Goal: Share content: Share content

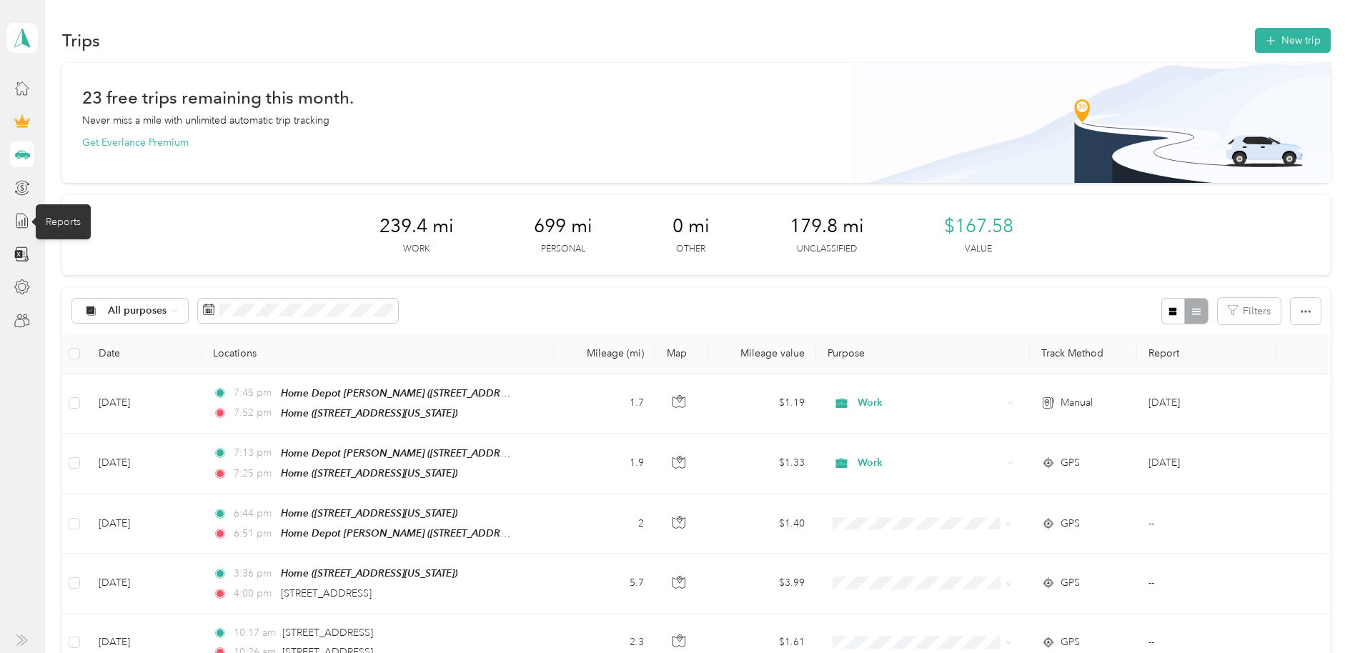
click at [23, 225] on icon at bounding box center [22, 221] width 16 height 16
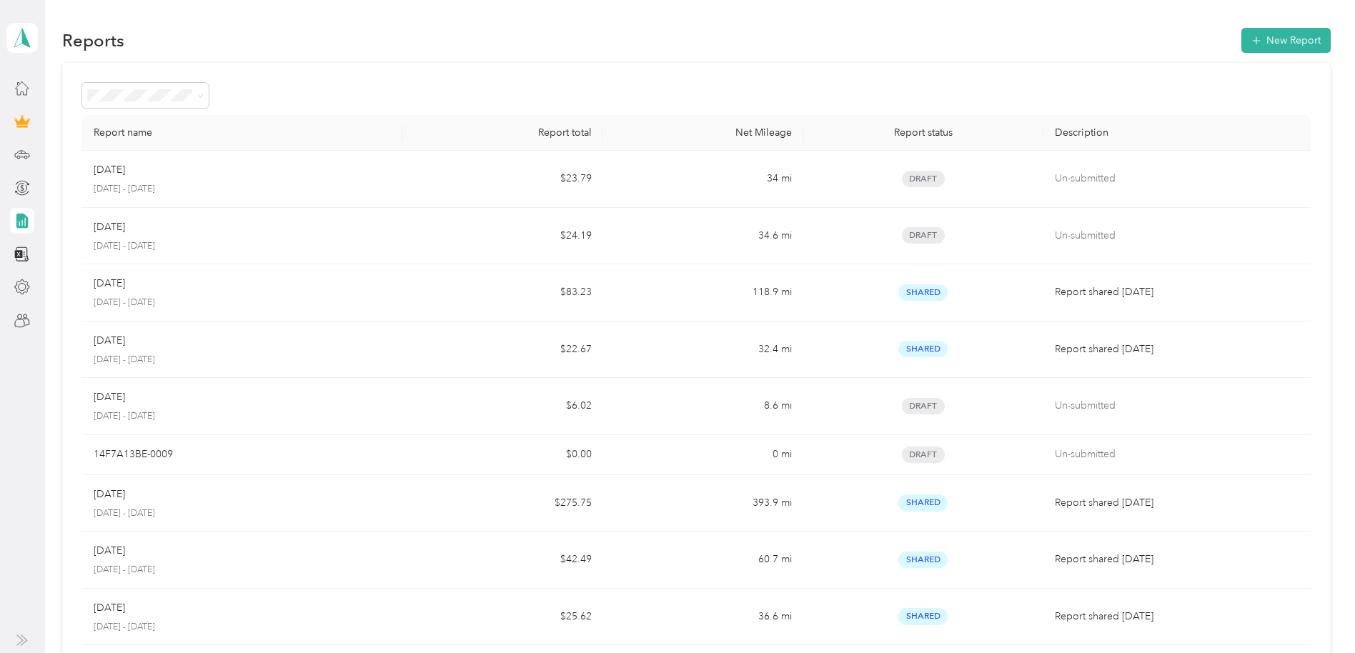
click at [1293, 40] on button "New Report" at bounding box center [1286, 40] width 89 height 25
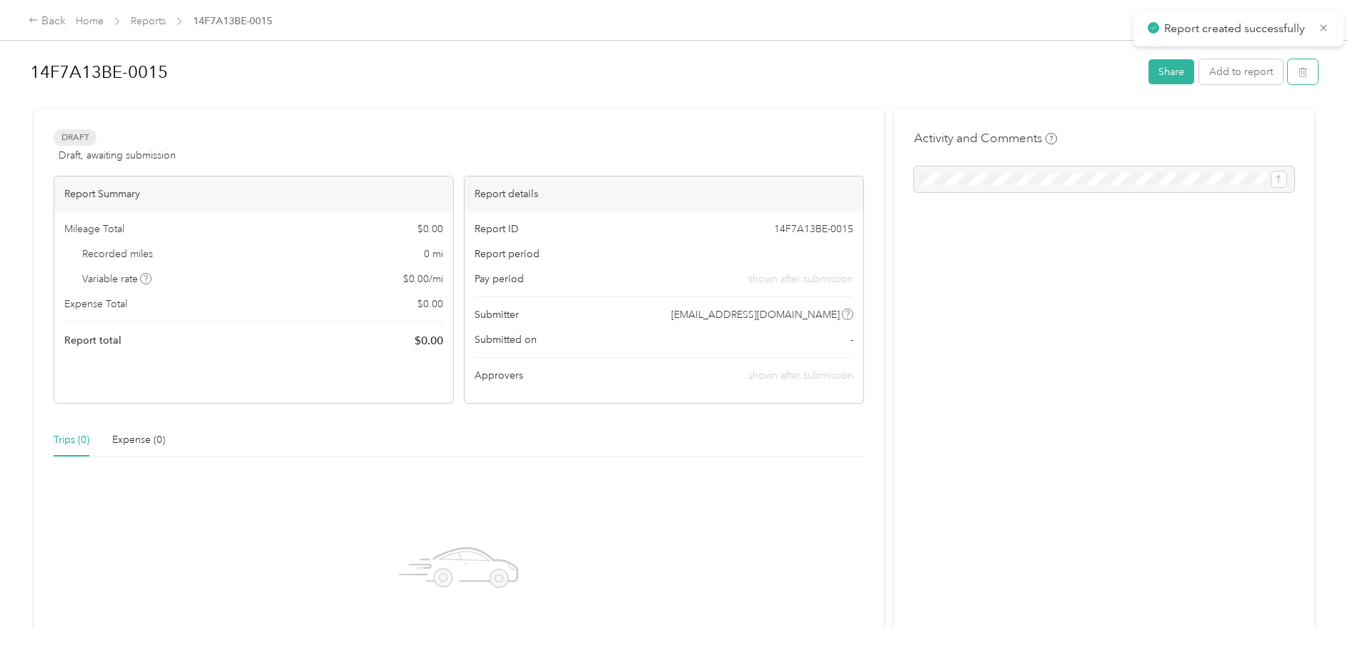
click at [1300, 76] on button "button" at bounding box center [1303, 71] width 30 height 25
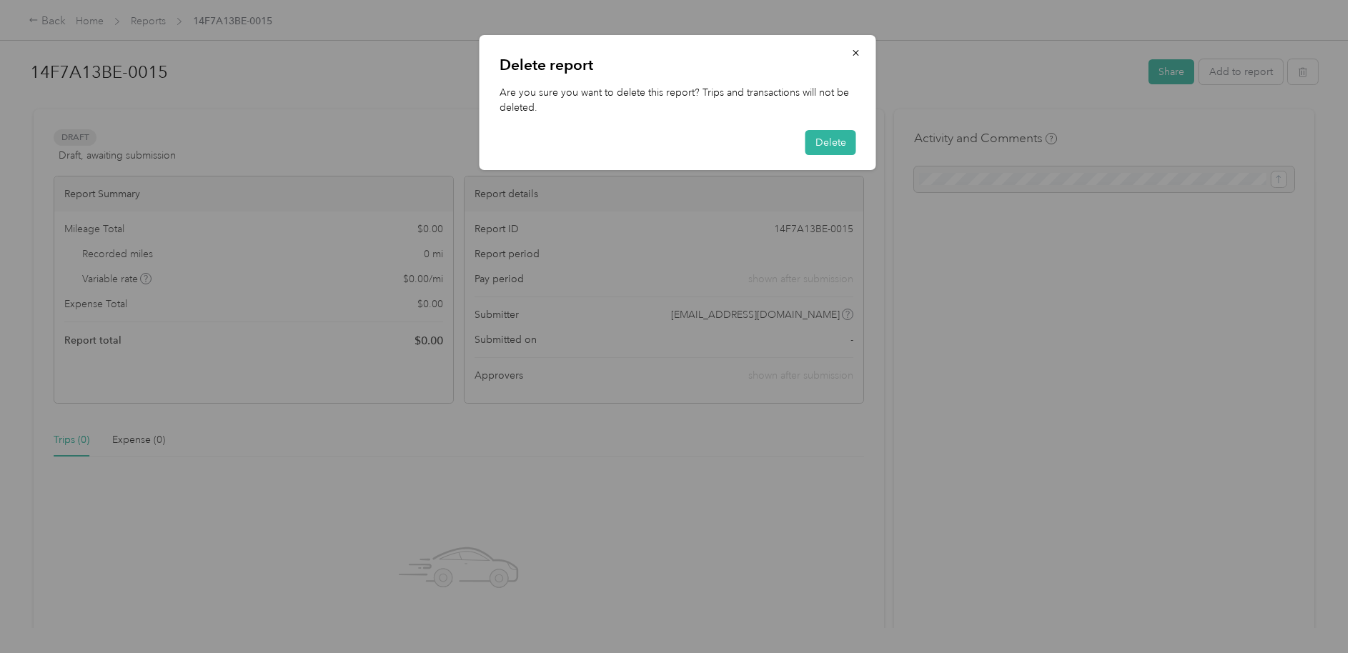
click at [833, 144] on button "Delete" at bounding box center [831, 142] width 51 height 25
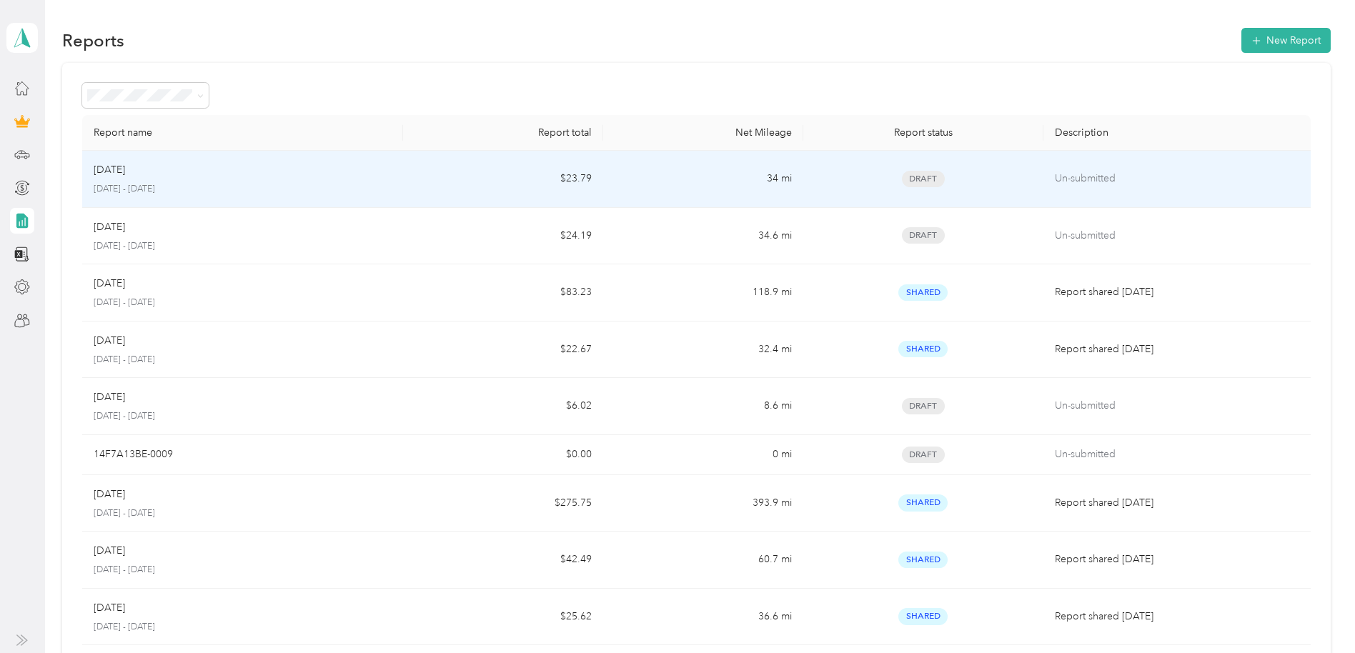
click at [918, 182] on span "Draft" at bounding box center [923, 179] width 43 height 16
click at [440, 183] on td "$23.79" at bounding box center [503, 179] width 200 height 57
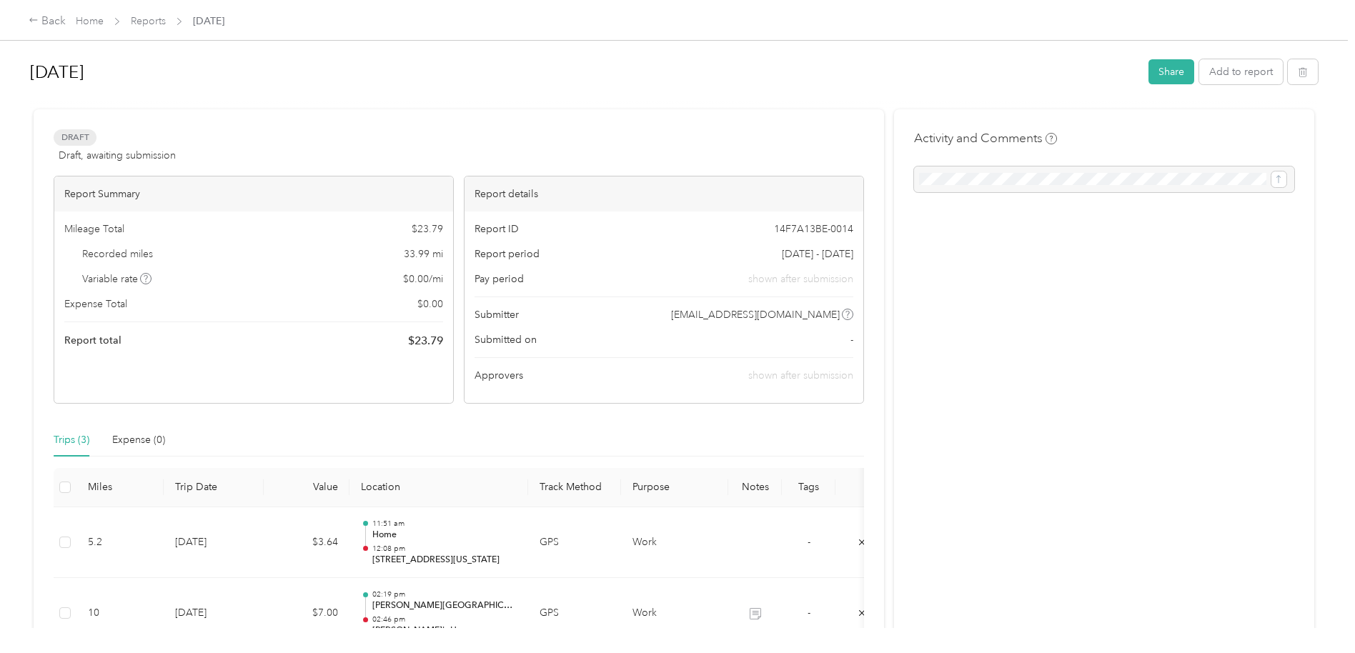
click at [1149, 71] on button "Share" at bounding box center [1172, 71] width 46 height 25
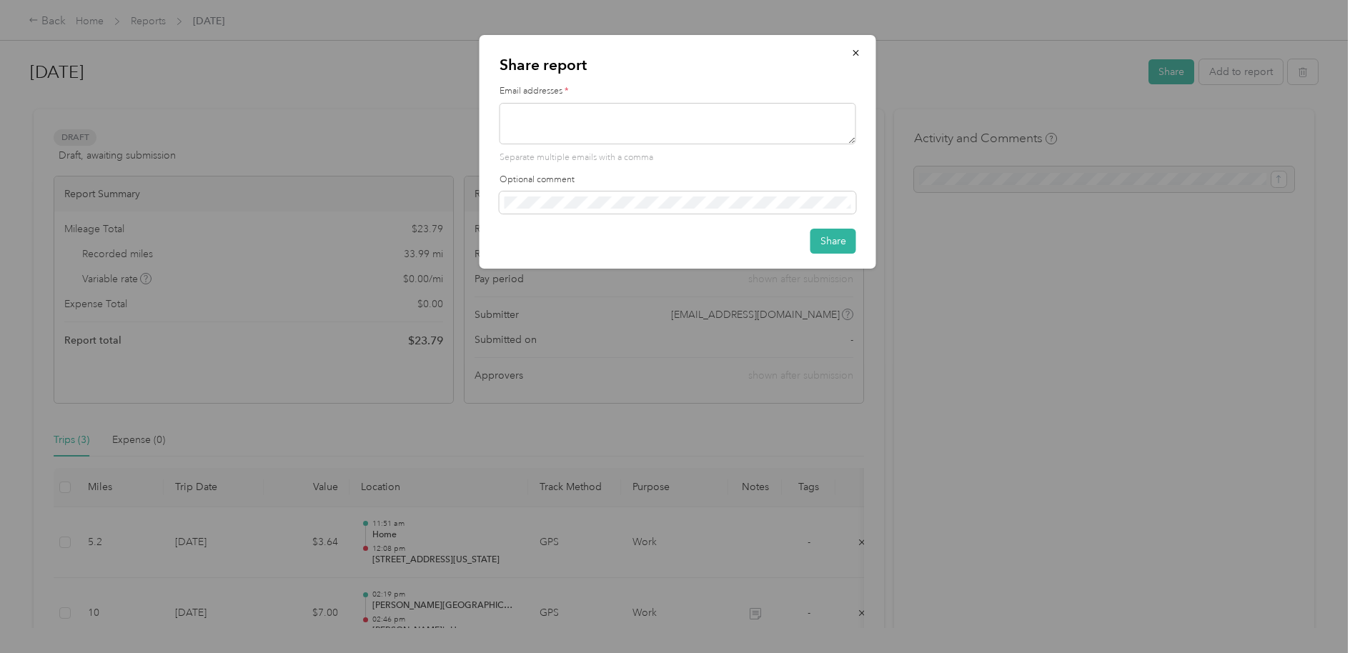
click at [585, 132] on textarea at bounding box center [678, 123] width 357 height 41
type textarea "[PERSON_NAME][EMAIL_ADDRESS][DOMAIN_NAME]"
click at [830, 239] on button "Share" at bounding box center [834, 241] width 46 height 25
